Goal: Transaction & Acquisition: Purchase product/service

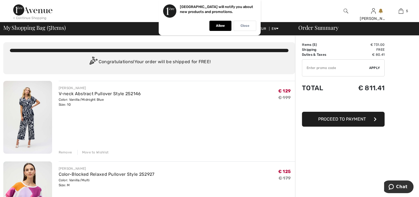
click at [245, 26] on p "Close" at bounding box center [244, 26] width 9 height 4
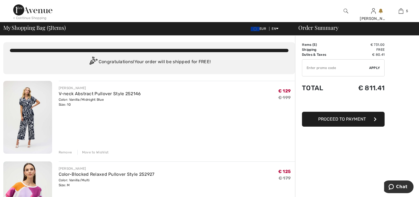
click at [93, 151] on div "Move to Wishlist" at bounding box center [92, 151] width 31 height 5
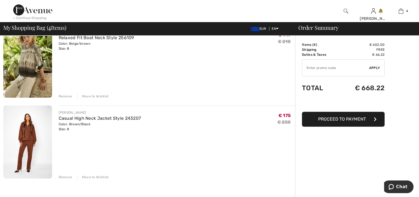
scroll to position [220, 0]
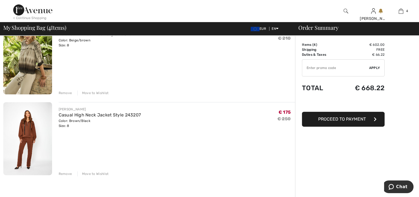
click at [96, 174] on div "Move to Wishlist" at bounding box center [92, 173] width 31 height 5
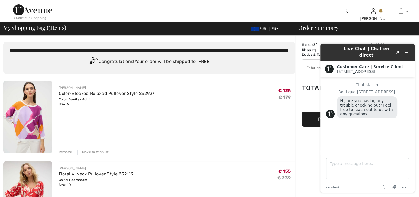
scroll to position [0, 0]
click at [340, 168] on textarea "Type a message here..." at bounding box center [367, 168] width 83 height 21
click at [406, 171] on textarea "The total doesnt seem right" at bounding box center [367, 168] width 83 height 21
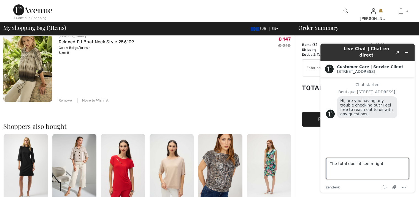
scroll to position [220, 0]
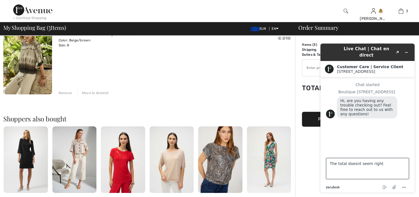
type textarea "The total doesnt seem right"
click at [332, 188] on icon at bounding box center [333, 186] width 2 height 3
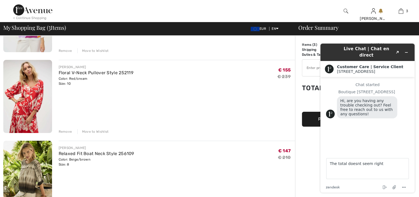
scroll to position [110, 0]
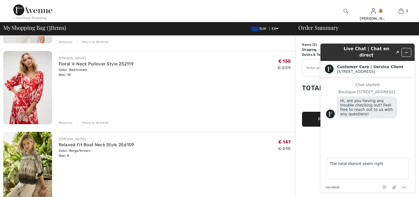
click at [404, 50] on icon "Minimize widget" at bounding box center [406, 52] width 4 height 4
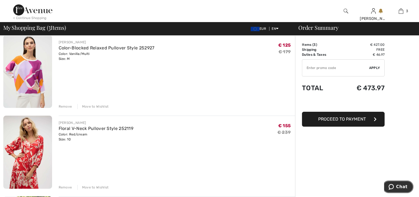
scroll to position [28, 0]
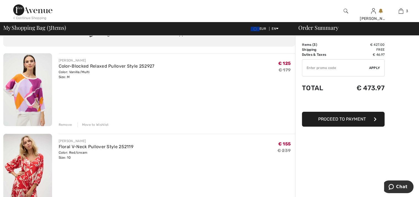
click at [305, 68] on input "TEXT" at bounding box center [335, 67] width 67 height 17
type input "SALEAVENUE"
click at [375, 65] on span "Apply" at bounding box center [374, 67] width 11 height 5
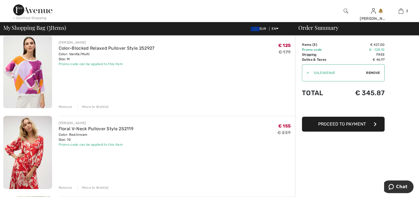
scroll to position [0, 0]
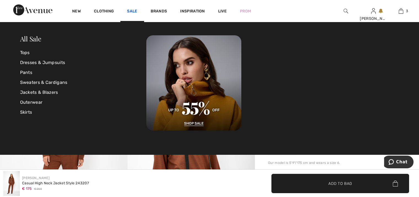
click at [132, 10] on link "Sale" at bounding box center [132, 12] width 10 height 6
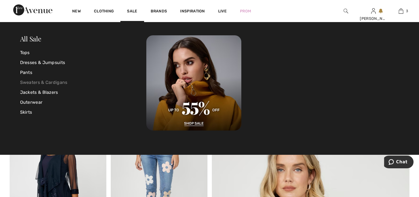
click at [27, 82] on link "Sweaters & Cardigans" at bounding box center [83, 82] width 126 height 10
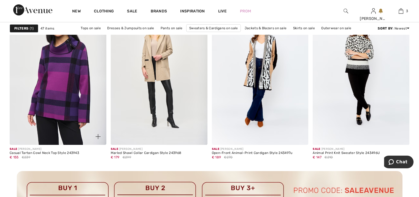
scroll to position [1954, 0]
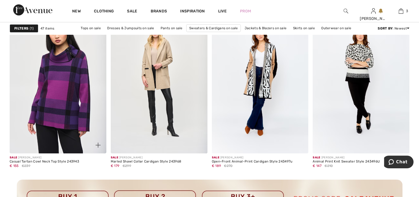
click at [64, 82] on img at bounding box center [58, 80] width 97 height 145
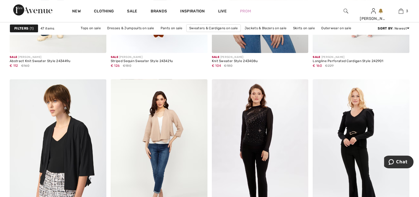
scroll to position [2229, 0]
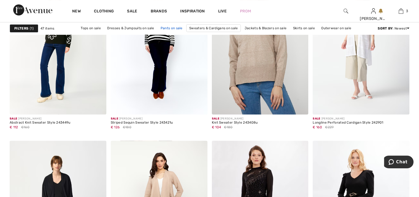
click at [176, 28] on link "Pants on sale" at bounding box center [172, 27] width 28 height 7
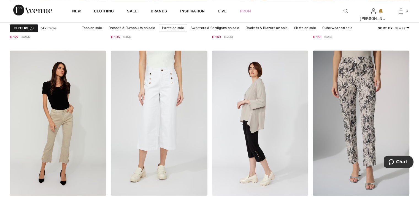
scroll to position [991, 0]
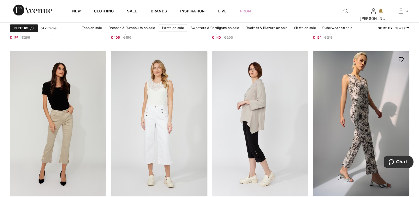
click at [371, 158] on img at bounding box center [360, 123] width 97 height 145
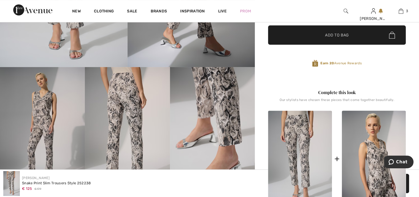
scroll to position [193, 0]
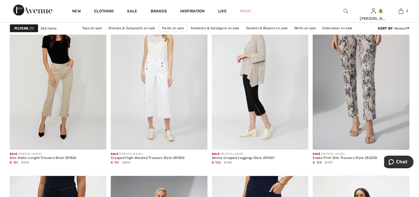
scroll to position [1023, 0]
click at [334, 29] on link "Outerwear on sale" at bounding box center [337, 27] width 36 height 7
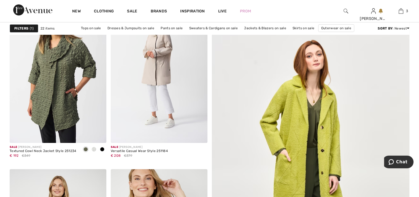
scroll to position [138, 0]
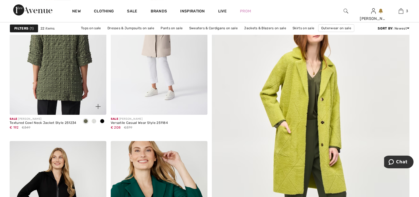
click at [68, 51] on img at bounding box center [58, 42] width 97 height 145
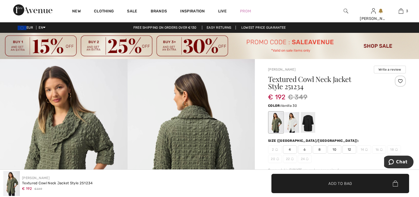
click at [293, 128] on div at bounding box center [292, 122] width 14 height 21
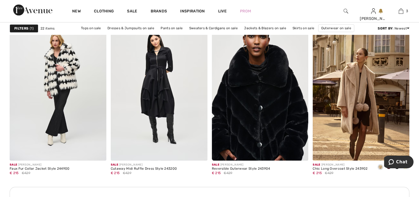
scroll to position [606, 0]
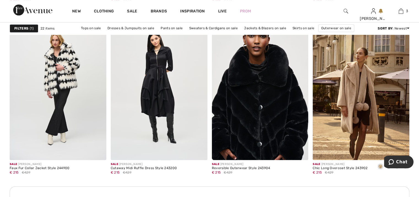
click at [265, 116] on img at bounding box center [260, 87] width 97 height 145
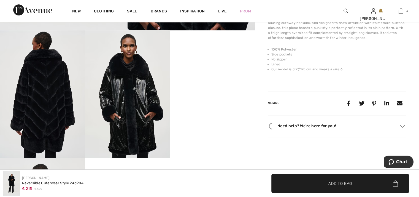
scroll to position [220, 0]
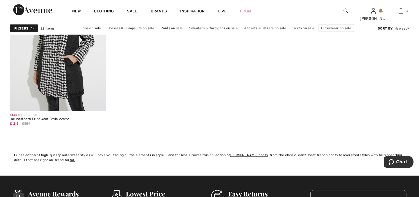
scroll to position [1239, 0]
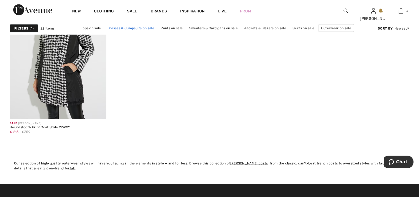
click at [140, 28] on link "Dresses & Jumpsuits on sale" at bounding box center [131, 27] width 52 height 7
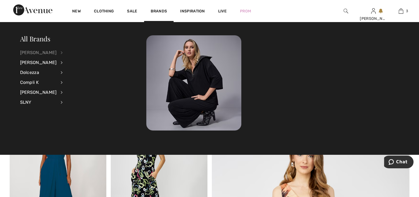
click at [42, 54] on div "[PERSON_NAME]" at bounding box center [38, 53] width 37 height 10
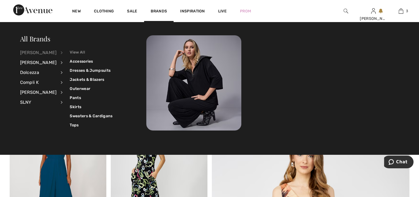
click at [77, 51] on link "View All" at bounding box center [91, 52] width 43 height 9
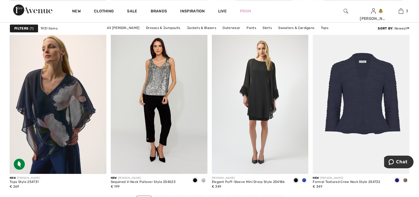
scroll to position [2697, 0]
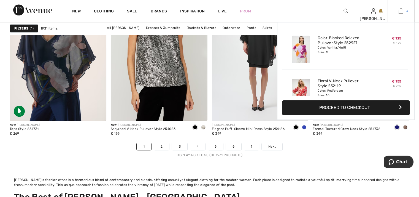
click at [402, 12] on img at bounding box center [400, 11] width 5 height 7
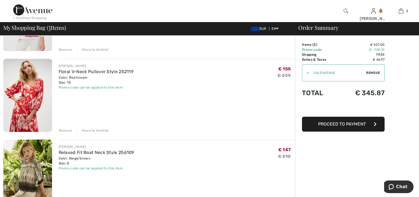
scroll to position [83, 0]
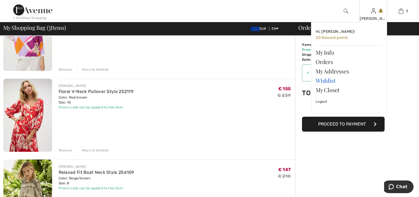
click at [326, 80] on link "Wishlist" at bounding box center [348, 80] width 67 height 9
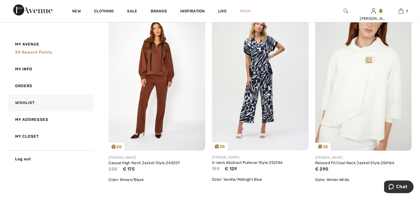
scroll to position [110, 0]
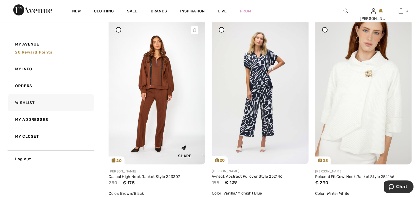
click at [159, 69] on img at bounding box center [156, 91] width 97 height 145
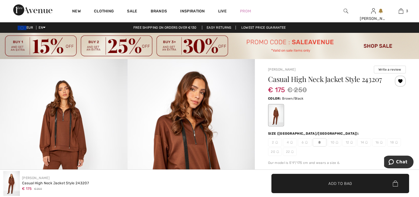
click at [305, 181] on span "✔ Added to Bag Add to Bag" at bounding box center [340, 182] width 138 height 19
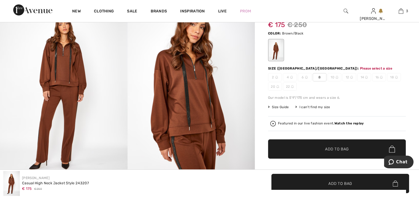
scroll to position [86, 0]
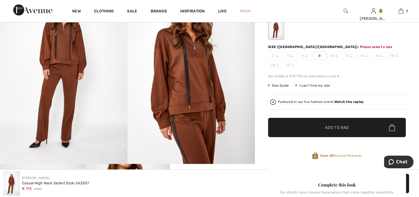
click at [348, 128] on span "Add to Bag" at bounding box center [337, 127] width 24 height 6
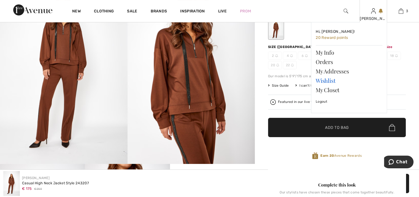
click at [320, 80] on link "Wishlist" at bounding box center [348, 80] width 67 height 9
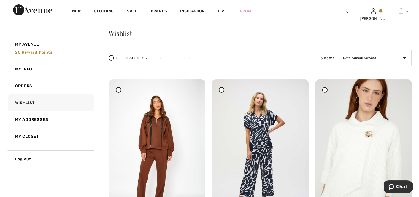
scroll to position [83, 0]
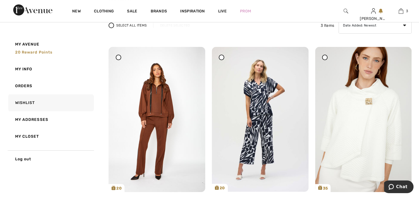
click at [116, 56] on div at bounding box center [119, 57] width 6 height 6
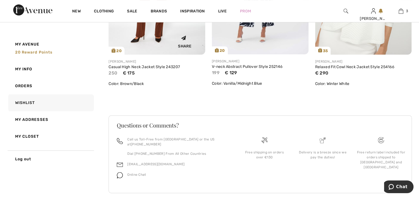
scroll to position [220, 0]
click at [163, 91] on div "Frank Lyman Casual High Neck Jacket Style 243207 250 € 175 Color: Brown/Black S…" at bounding box center [156, 74] width 97 height 41
click at [165, 42] on div "Share" at bounding box center [157, 40] width 88 height 20
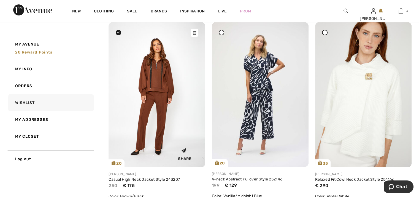
scroll to position [110, 0]
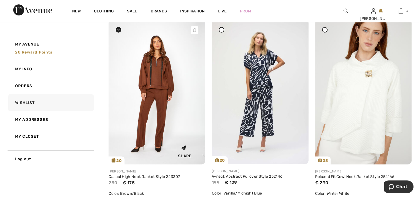
click at [143, 147] on div "Share" at bounding box center [157, 150] width 88 height 20
click at [114, 160] on div "Share" at bounding box center [156, 159] width 97 height 9
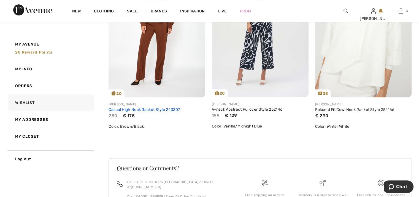
scroll to position [165, 0]
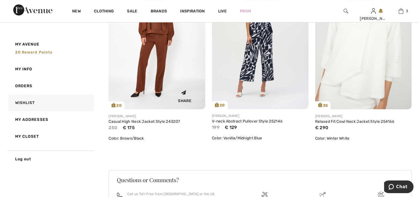
click at [149, 63] on img at bounding box center [156, 36] width 97 height 145
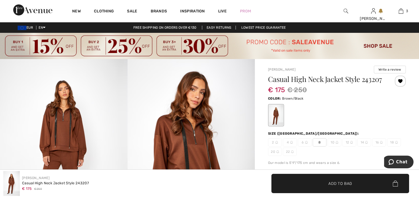
click at [339, 184] on span "Add to Bag" at bounding box center [340, 183] width 24 height 6
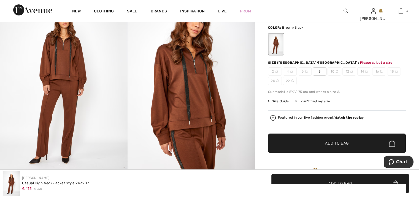
scroll to position [86, 0]
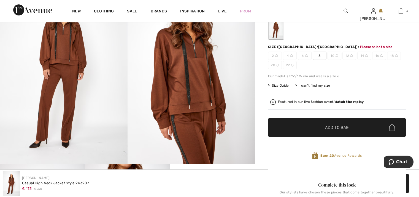
click at [320, 55] on span "8" at bounding box center [319, 55] width 14 height 8
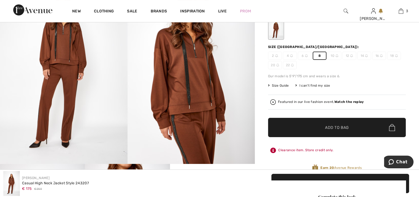
click at [324, 127] on span "✔ Added to Bag" at bounding box center [329, 127] width 34 height 6
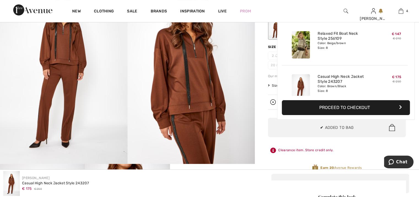
scroll to position [102, 0]
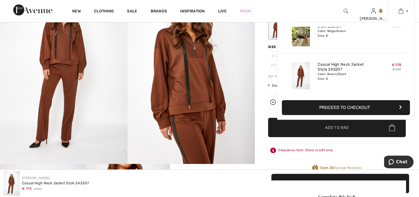
click at [403, 8] on link "4" at bounding box center [400, 11] width 27 height 7
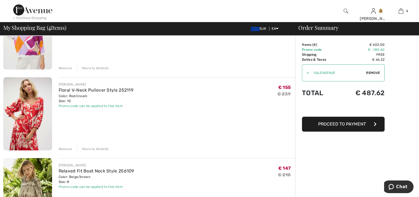
scroll to position [55, 0]
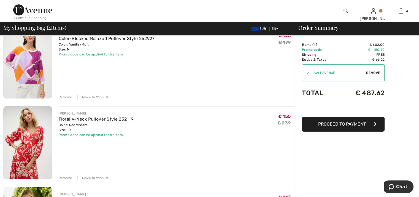
click at [96, 176] on div "Move to Wishlist" at bounding box center [92, 177] width 31 height 5
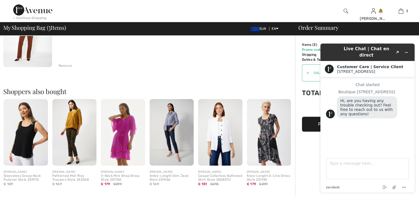
scroll to position [220, 0]
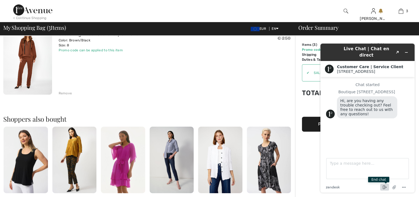
click at [383, 187] on icon "End chat" at bounding box center [384, 187] width 7 height 7
click at [405, 50] on icon "Minimize widget" at bounding box center [406, 52] width 4 height 4
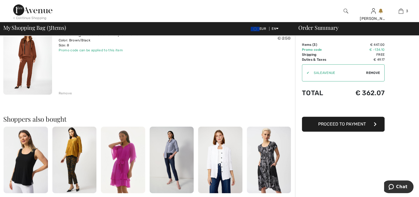
click at [170, 149] on img at bounding box center [171, 159] width 44 height 66
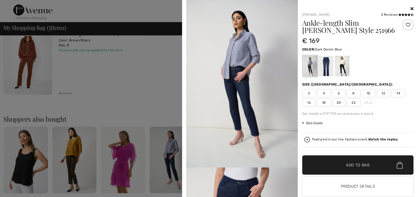
click at [410, 9] on icon at bounding box center [411, 8] width 3 height 4
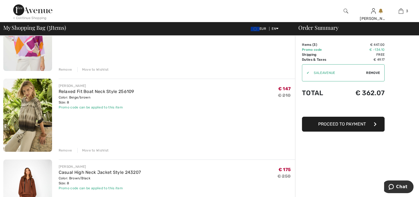
scroll to position [110, 0]
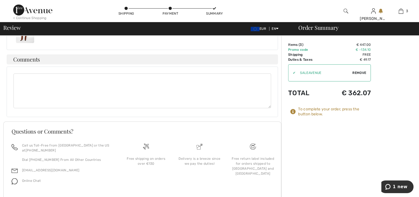
scroll to position [267, 0]
